Goal: Task Accomplishment & Management: Complete application form

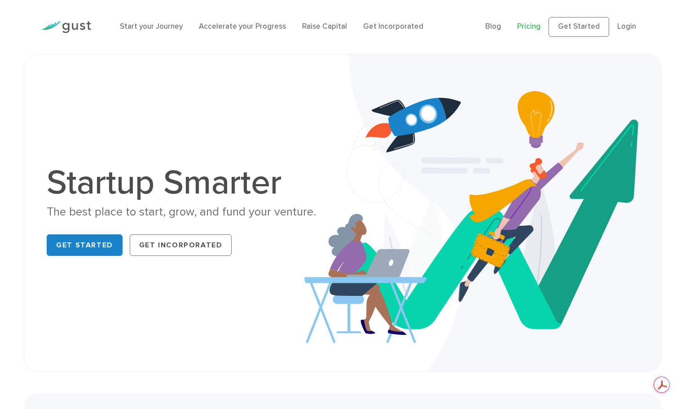
click at [534, 28] on link "Pricing" at bounding box center [528, 26] width 23 height 9
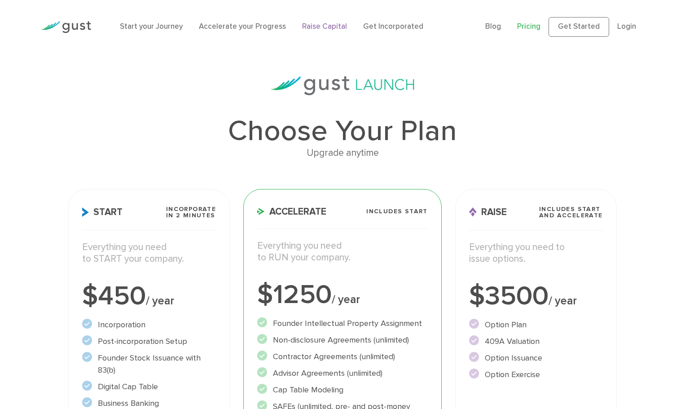
click at [319, 26] on link "Raise Capital" at bounding box center [324, 26] width 45 height 9
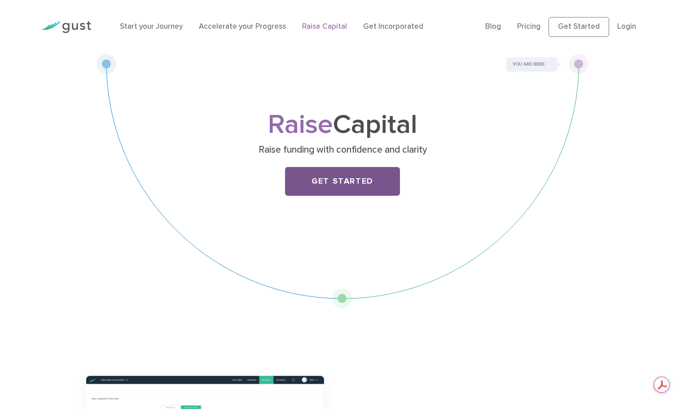
click at [339, 177] on link "Get Started" at bounding box center [342, 181] width 115 height 29
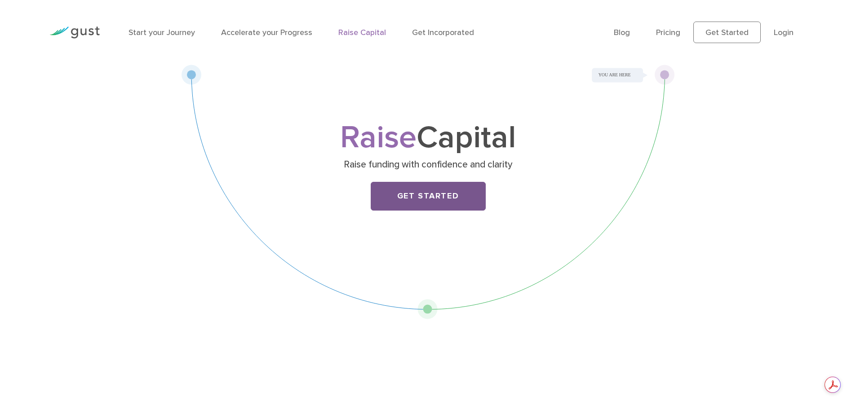
click at [439, 199] on link "Get Started" at bounding box center [427, 196] width 115 height 29
click at [631, 73] on div "Raise Capital Raise funding with confidence and clarity Get Started" at bounding box center [427, 192] width 493 height 255
click at [666, 73] on div "Raise Capital Raise funding with confidence and clarity Get Started" at bounding box center [427, 192] width 493 height 255
